Goal: Transaction & Acquisition: Purchase product/service

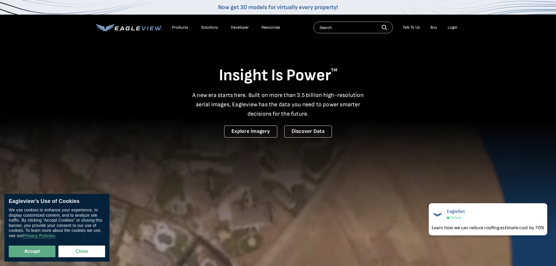
click at [451, 29] on div "Login" at bounding box center [452, 27] width 10 height 5
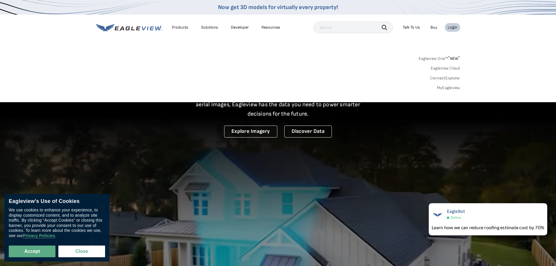
click at [448, 89] on link "MyEagleview" at bounding box center [448, 87] width 23 height 5
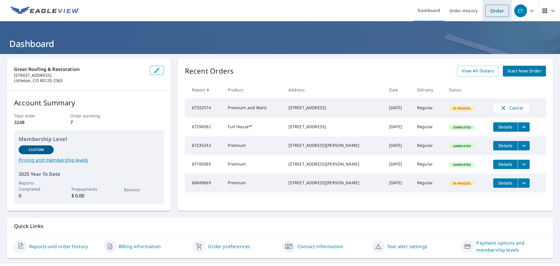
click at [491, 11] on link "Order" at bounding box center [497, 11] width 24 height 12
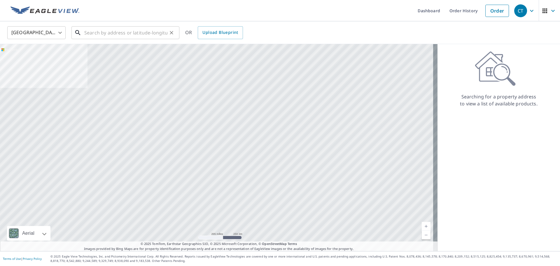
click at [128, 35] on input "text" at bounding box center [125, 33] width 83 height 16
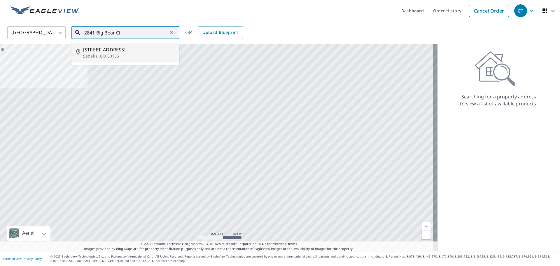
click at [127, 55] on p "Sedalia, CO 80135" at bounding box center [129, 56] width 92 height 6
type input "[STREET_ADDRESS]"
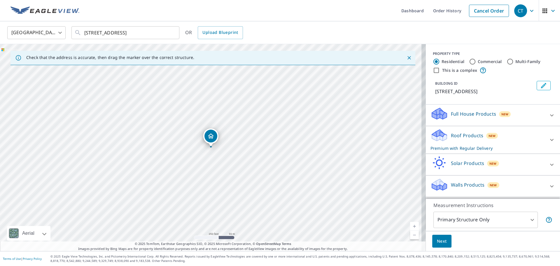
click at [32, 116] on div "[STREET_ADDRESS]" at bounding box center [213, 147] width 426 height 207
click at [461, 112] on p "Full House Products" at bounding box center [473, 113] width 45 height 7
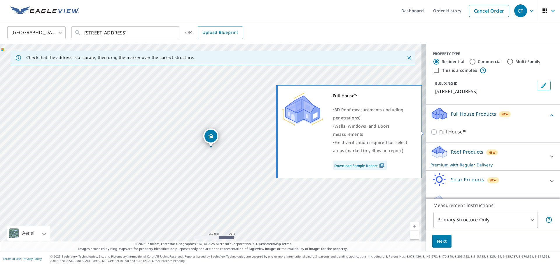
click at [459, 132] on p "Full House™" at bounding box center [452, 131] width 27 height 7
click at [439, 132] on input "Full House™" at bounding box center [435, 131] width 9 height 7
checkbox input "true"
checkbox input "false"
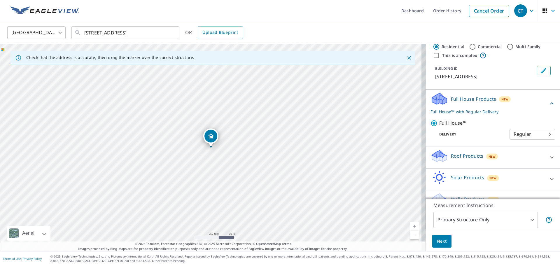
scroll to position [28, 0]
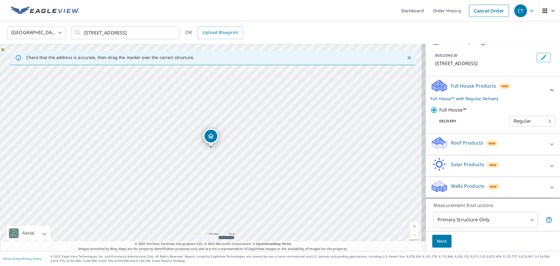
click at [511, 219] on body "CT CT Dashboard Order History Cancel Order CT [GEOGRAPHIC_DATA] [GEOGRAPHIC_DAT…" at bounding box center [280, 133] width 560 height 266
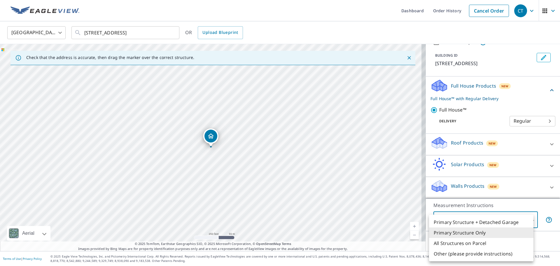
click at [503, 253] on li "Other (please provide instructions)" at bounding box center [481, 253] width 104 height 11
type input "5"
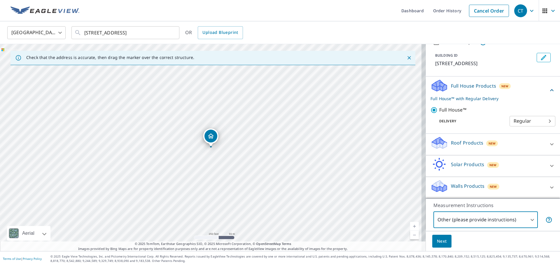
click at [440, 239] on span "Next" at bounding box center [442, 240] width 10 height 7
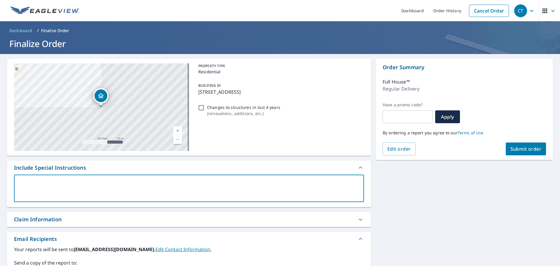
click at [87, 185] on textarea at bounding box center [189, 188] width 342 height 17
paste textarea "House, Barn, and Garage"
type textarea "House, Barn, and Garage"
type textarea "x"
type textarea "House, Barn, and Garage"
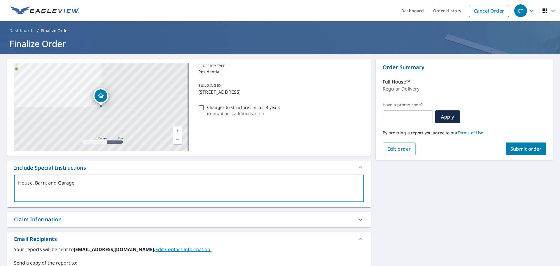
type textarea "x"
type textarea "House, Barn, and Garage p"
type textarea "x"
type textarea "House, Barn, and Garage pl"
type textarea "x"
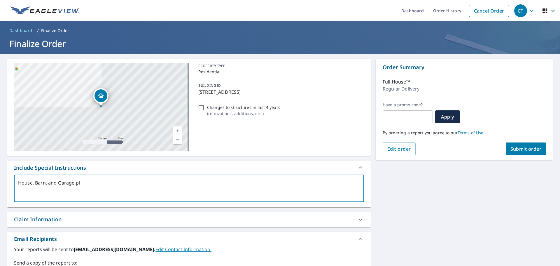
type textarea "House, Barn, and Garage ple"
type textarea "x"
type textarea "House, Barn, and Garage plea"
type textarea "x"
type textarea "House, Barn, and Garage pleas"
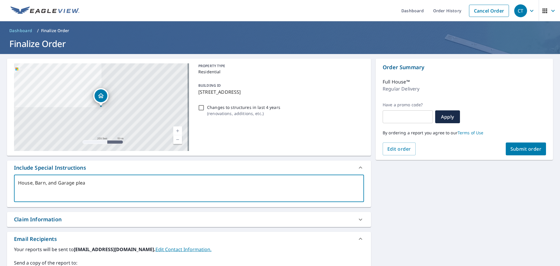
type textarea "x"
type textarea "House, Barn, and Garage please"
type textarea "x"
type textarea "House, Barn, and Garage please"
type textarea "x"
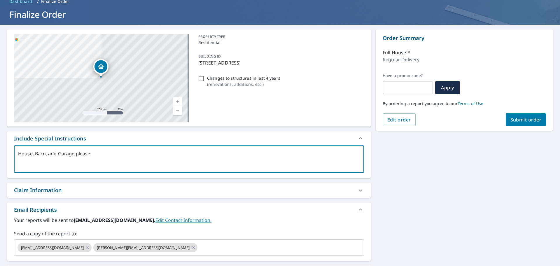
scroll to position [58, 0]
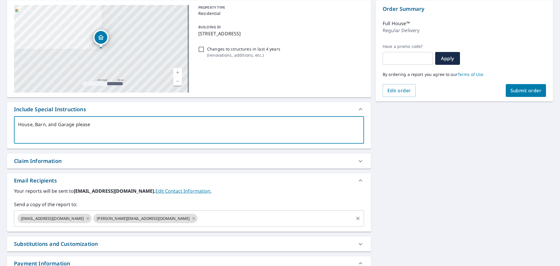
type textarea "House, Barn, and Garage please"
type textarea "x"
click at [216, 217] on input "text" at bounding box center [275, 218] width 154 height 11
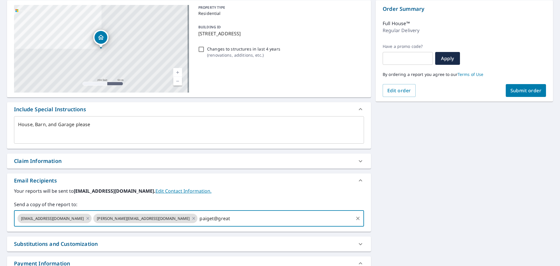
type input "[EMAIL_ADDRESS][DOMAIN_NAME]"
type textarea "x"
click at [462, 222] on div "[STREET_ADDRESS] A standard road map Aerial A detailed look from above Labels L…" at bounding box center [280, 147] width 560 height 302
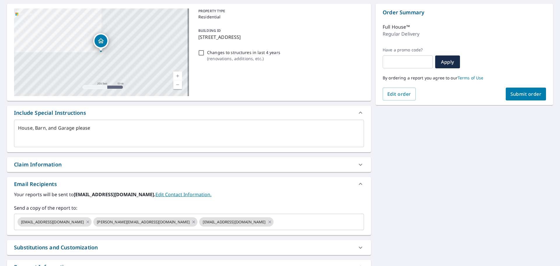
scroll to position [0, 0]
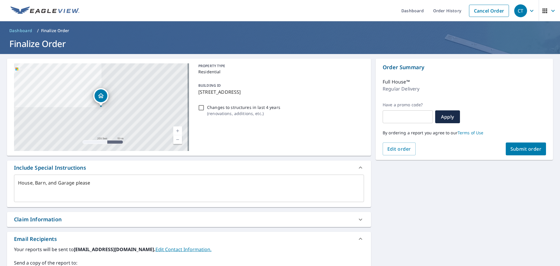
click at [530, 149] on span "Submit order" at bounding box center [525, 149] width 31 height 6
type textarea "x"
